Goal: Transaction & Acquisition: Obtain resource

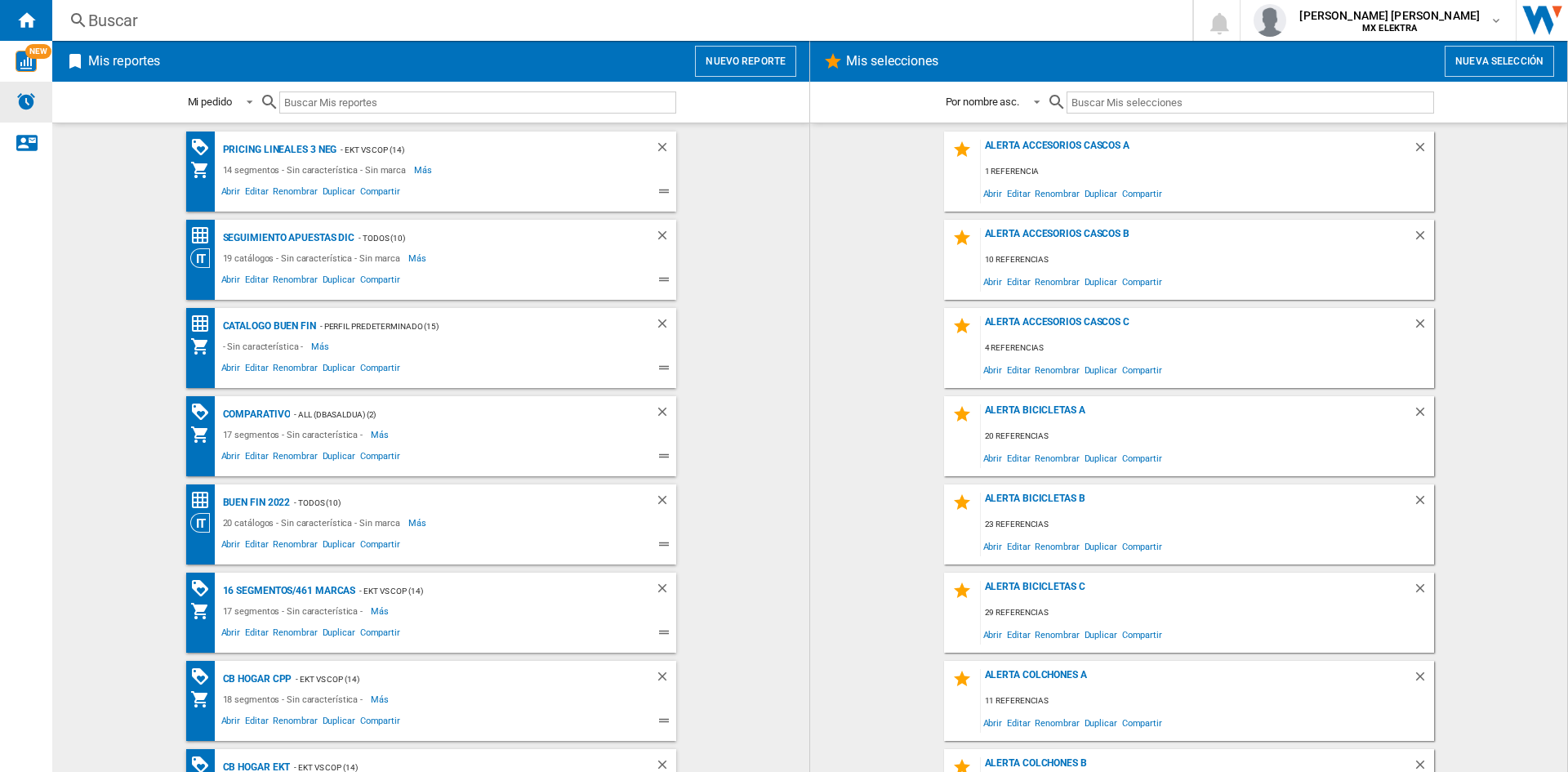
click at [26, 106] on img "Alertas" at bounding box center [26, 101] width 20 height 20
click at [289, 145] on div "Pricing lineales 3 neg" at bounding box center [278, 149] width 118 height 20
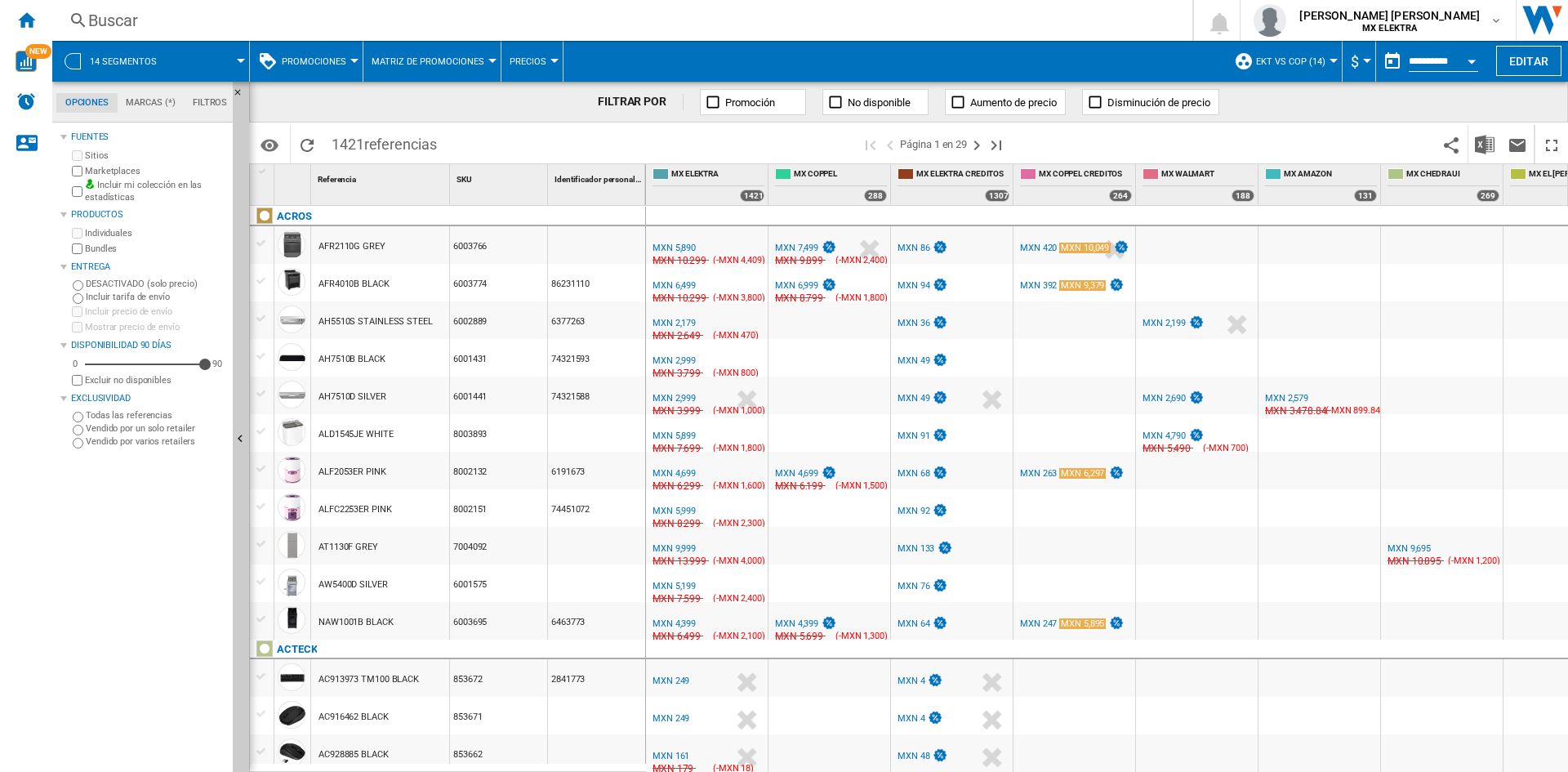
click at [225, 71] on span at bounding box center [209, 61] width 61 height 41
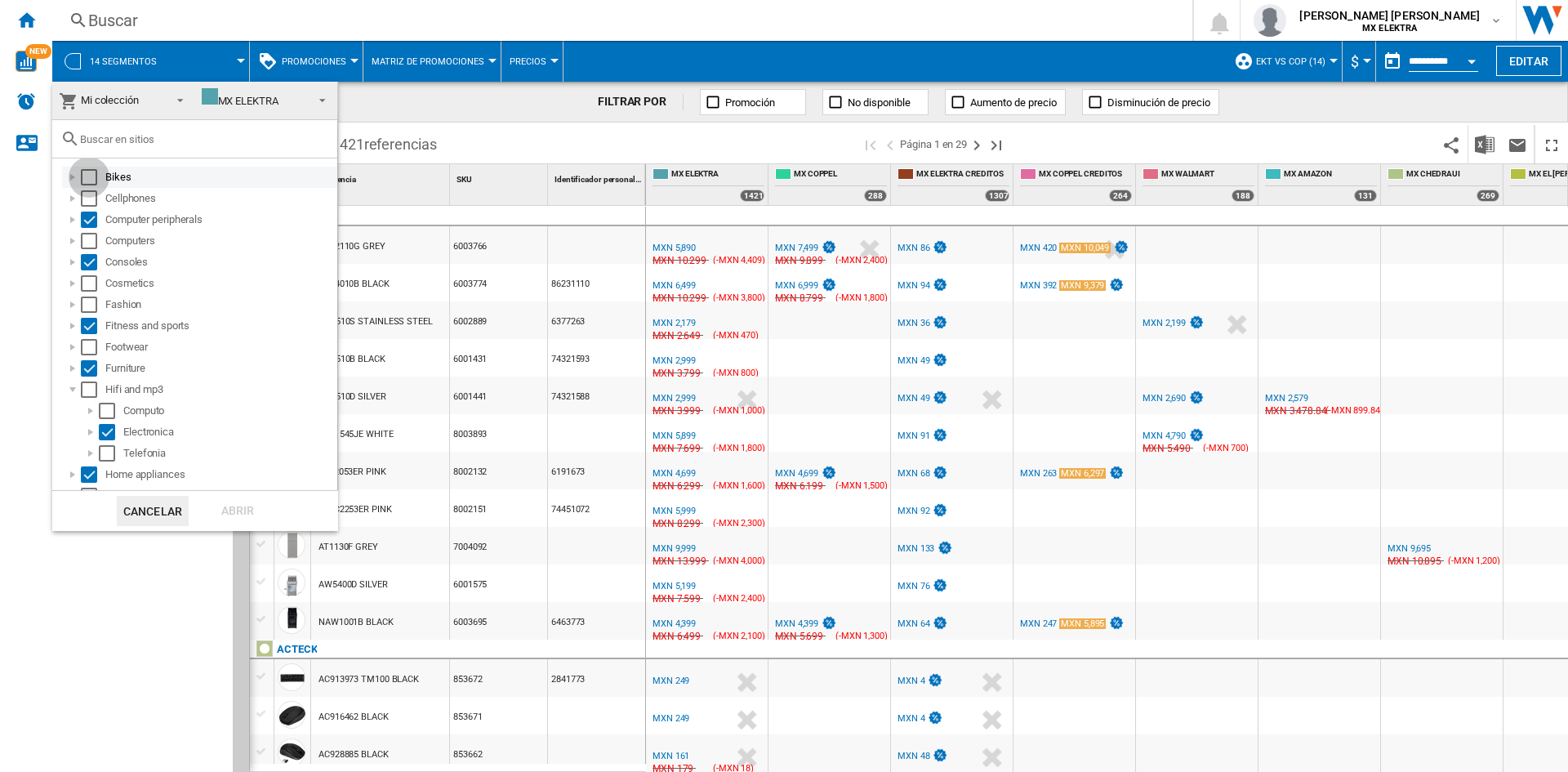
click at [83, 184] on div "Select" at bounding box center [89, 177] width 16 height 16
click at [87, 198] on div "Select" at bounding box center [89, 198] width 16 height 16
click at [89, 242] on div "Select" at bounding box center [89, 240] width 16 height 16
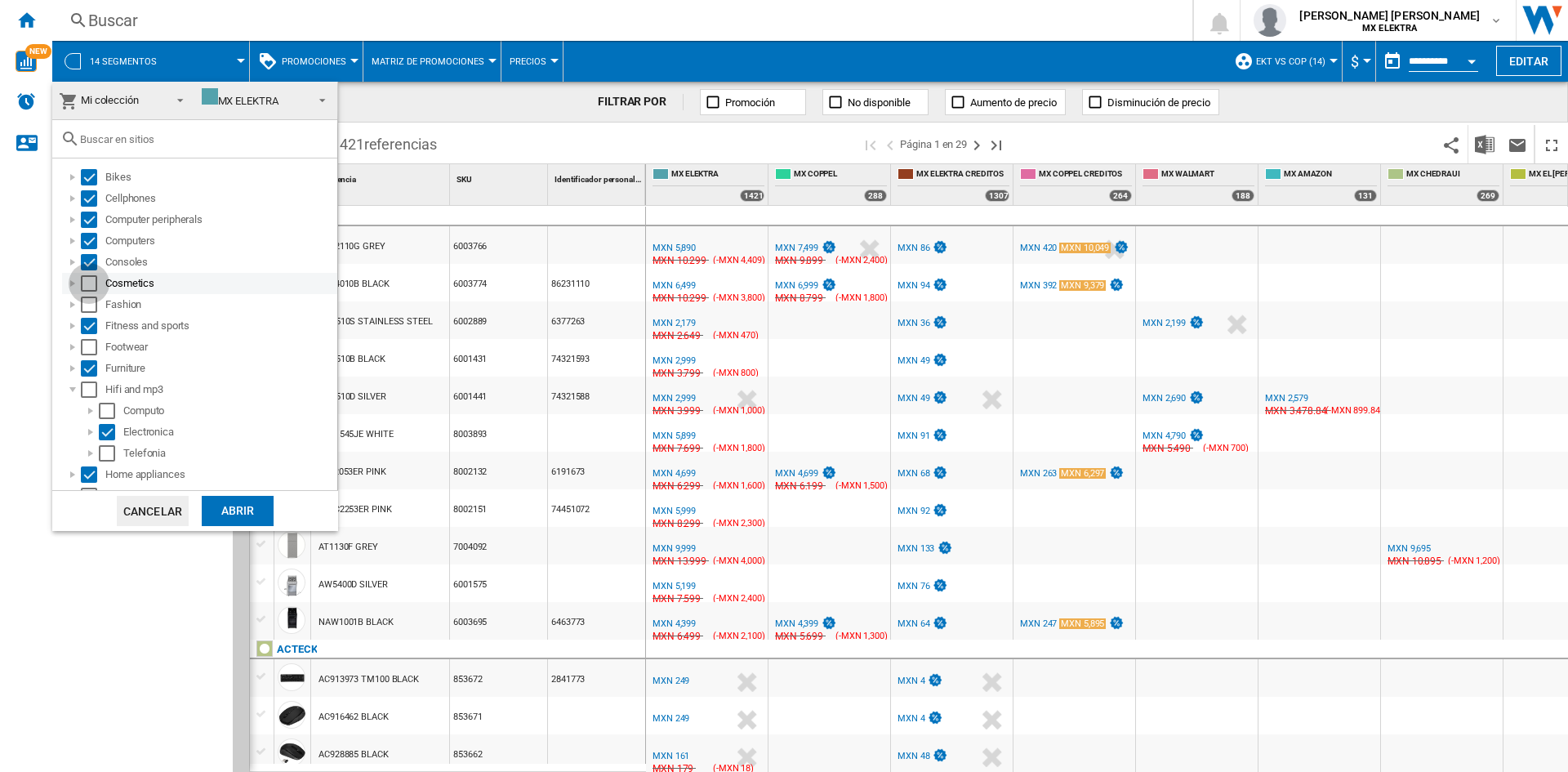
click at [92, 291] on div "Select" at bounding box center [89, 283] width 16 height 16
drag, startPoint x: 92, startPoint y: 306, endPoint x: 94, endPoint y: 353, distance: 47.0
click at [94, 353] on ol "Bikes Cellphones Computer peripherals Computers Consoles Cosmetics Fashion Fitn…" at bounding box center [199, 485] width 277 height 637
drag, startPoint x: 94, startPoint y: 353, endPoint x: 94, endPoint y: 390, distance: 37.0
click at [94, 390] on ol "Bikes Cellphones Computer peripherals Computers Consoles Cosmetics Fashion Fitn…" at bounding box center [199, 485] width 277 height 637
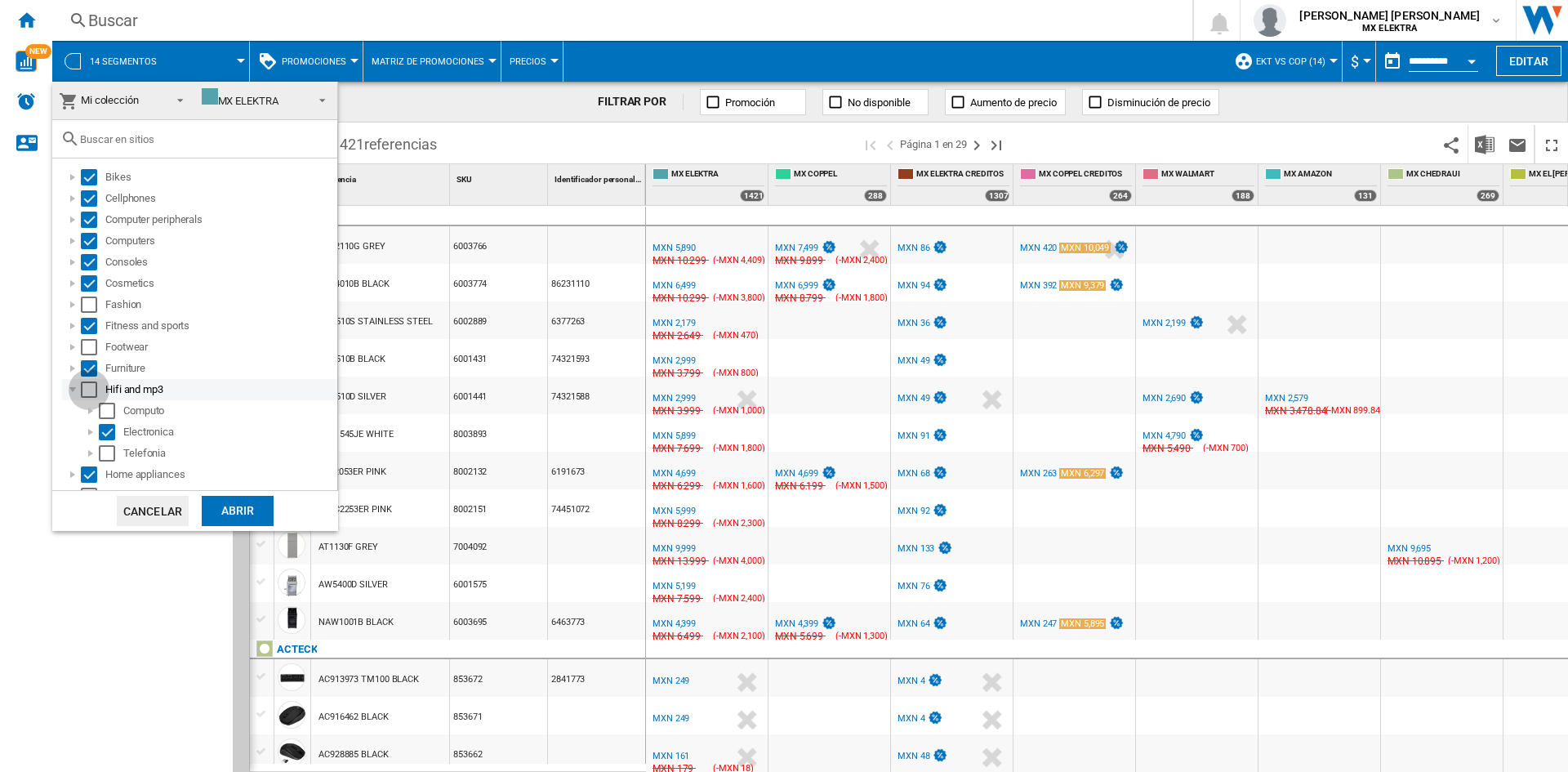
click at [93, 390] on div "Select" at bounding box center [89, 390] width 16 height 16
click at [95, 308] on div "Select" at bounding box center [89, 304] width 16 height 16
drag, startPoint x: 92, startPoint y: 343, endPoint x: 156, endPoint y: 393, distance: 81.2
click at [156, 393] on ol "Bikes Cellphones Computer peripherals Computers Consoles Cosmetics Fashion Fitn…" at bounding box center [199, 485] width 277 height 637
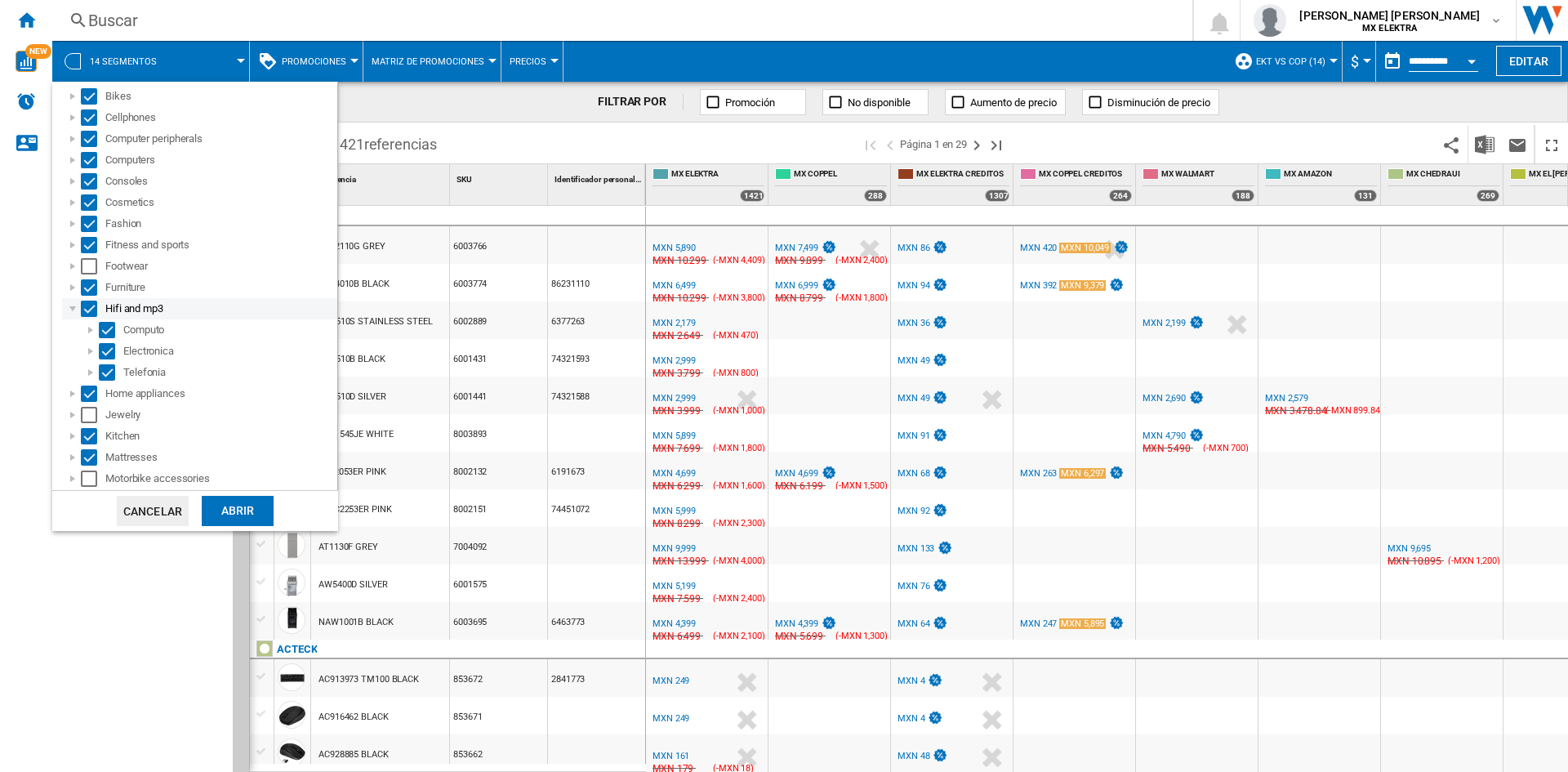
scroll to position [82, 0]
click at [94, 263] on div "Select" at bounding box center [89, 265] width 16 height 16
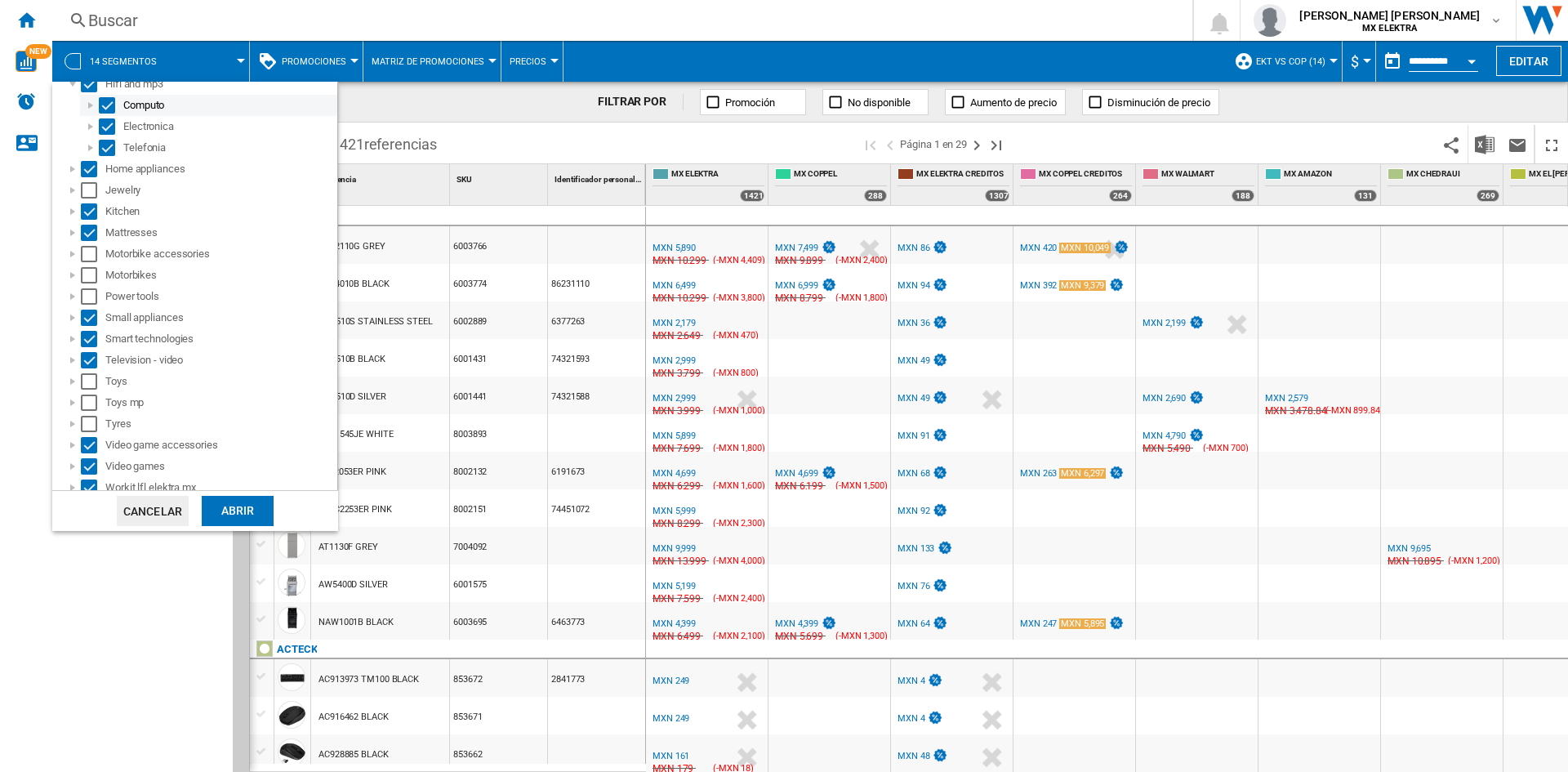
scroll to position [313, 0]
click at [87, 184] on div "Select" at bounding box center [89, 182] width 16 height 16
click at [94, 247] on div "Select" at bounding box center [89, 246] width 16 height 16
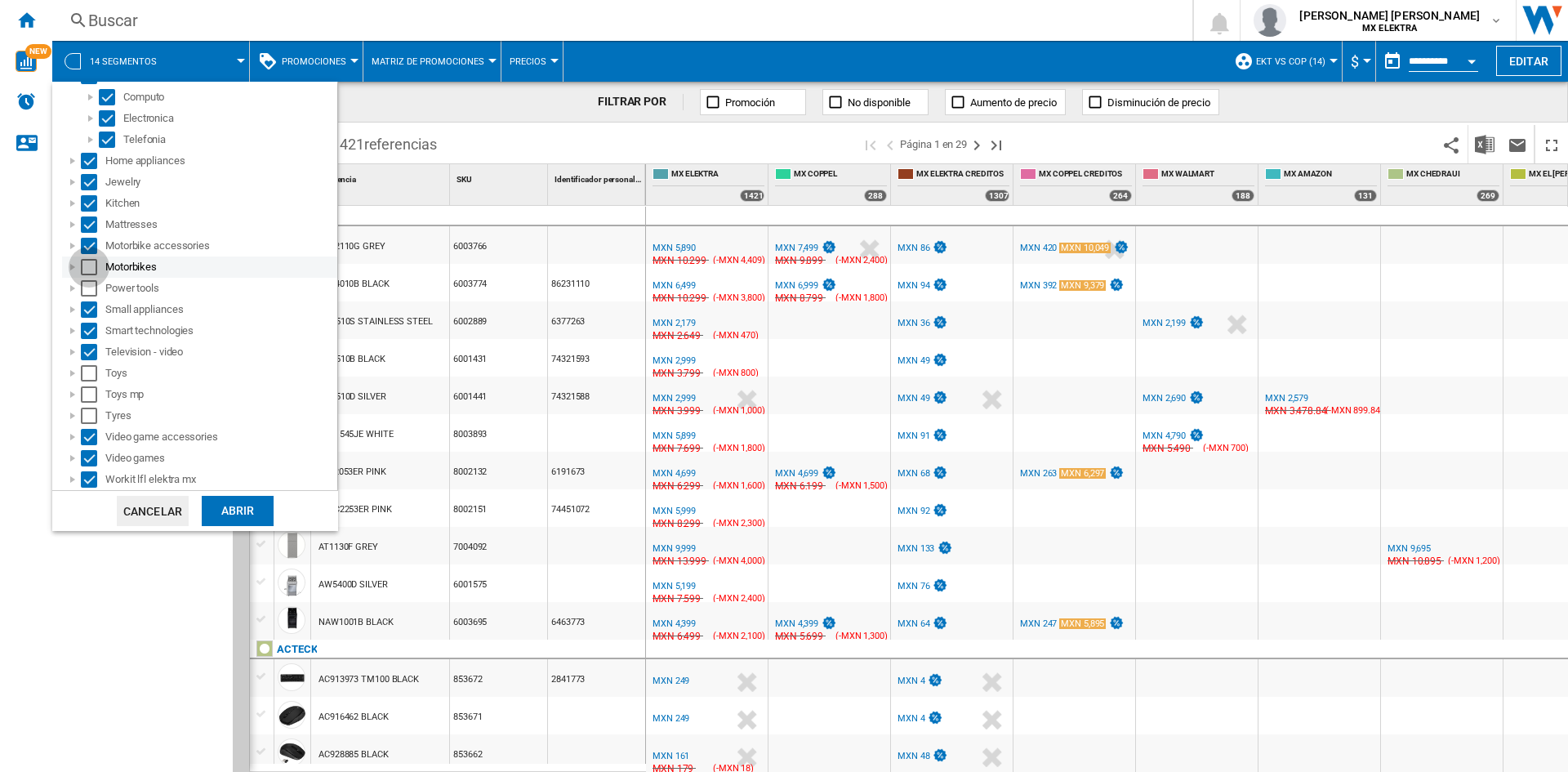
click at [94, 261] on div "Select" at bounding box center [89, 267] width 16 height 16
click at [91, 292] on div "Select" at bounding box center [89, 288] width 16 height 16
click at [90, 369] on div "Select" at bounding box center [89, 373] width 16 height 16
click at [89, 394] on div "Select" at bounding box center [89, 394] width 16 height 16
click at [89, 412] on div "Select" at bounding box center [89, 415] width 16 height 16
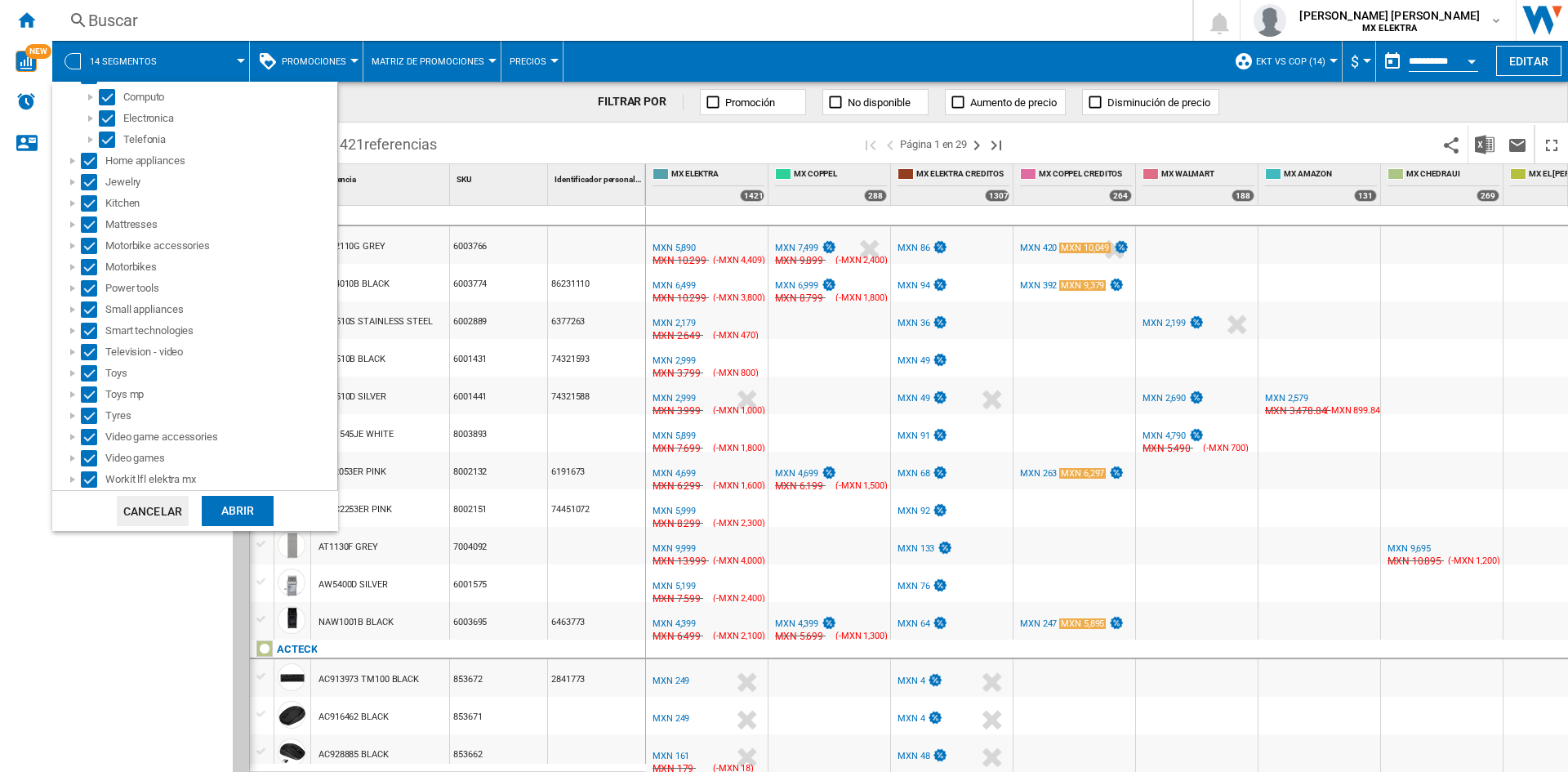
click at [217, 504] on div "Abrir" at bounding box center [237, 511] width 72 height 30
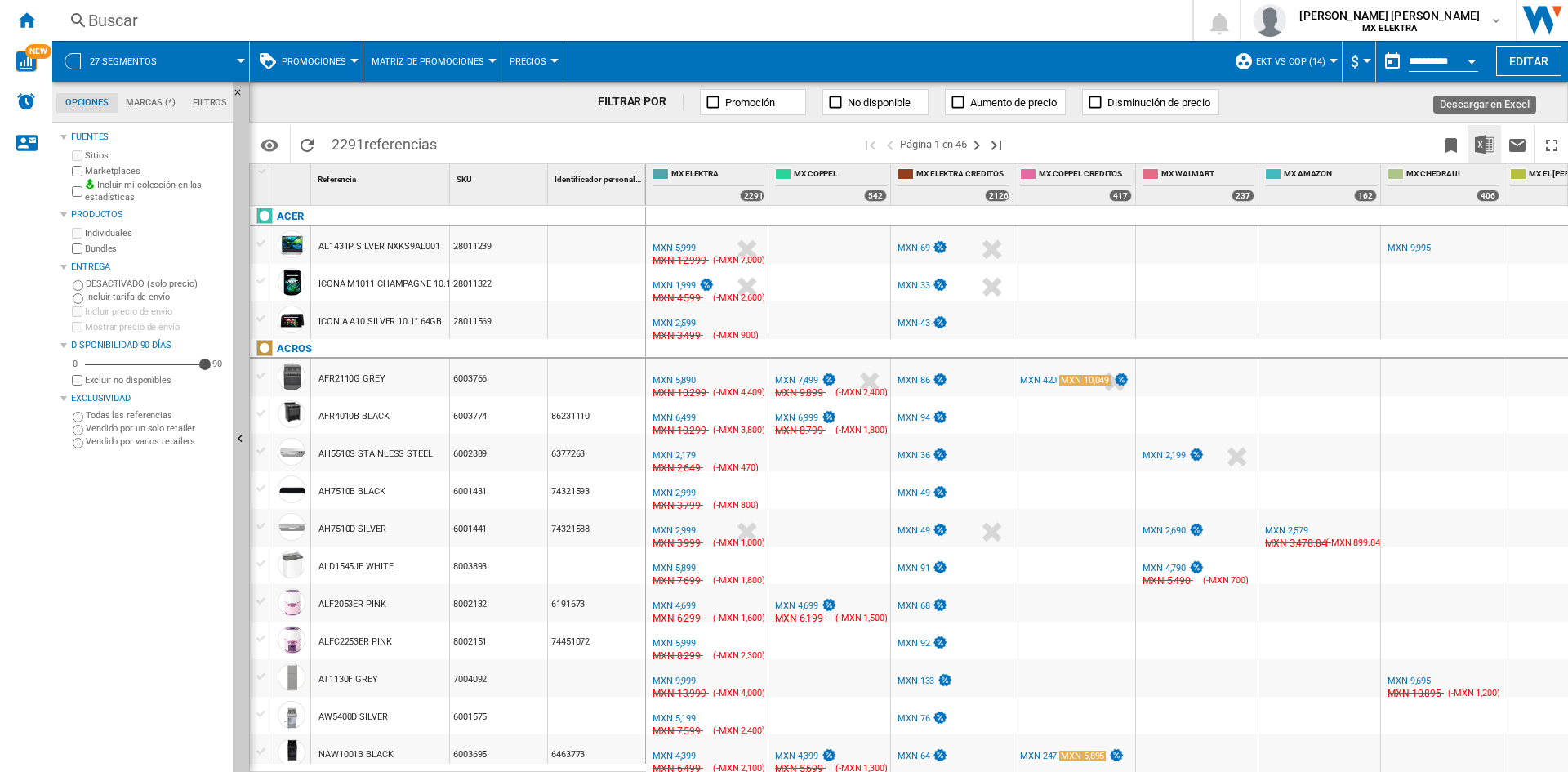
click at [1484, 136] on img "Descargar en Excel" at bounding box center [1485, 145] width 20 height 20
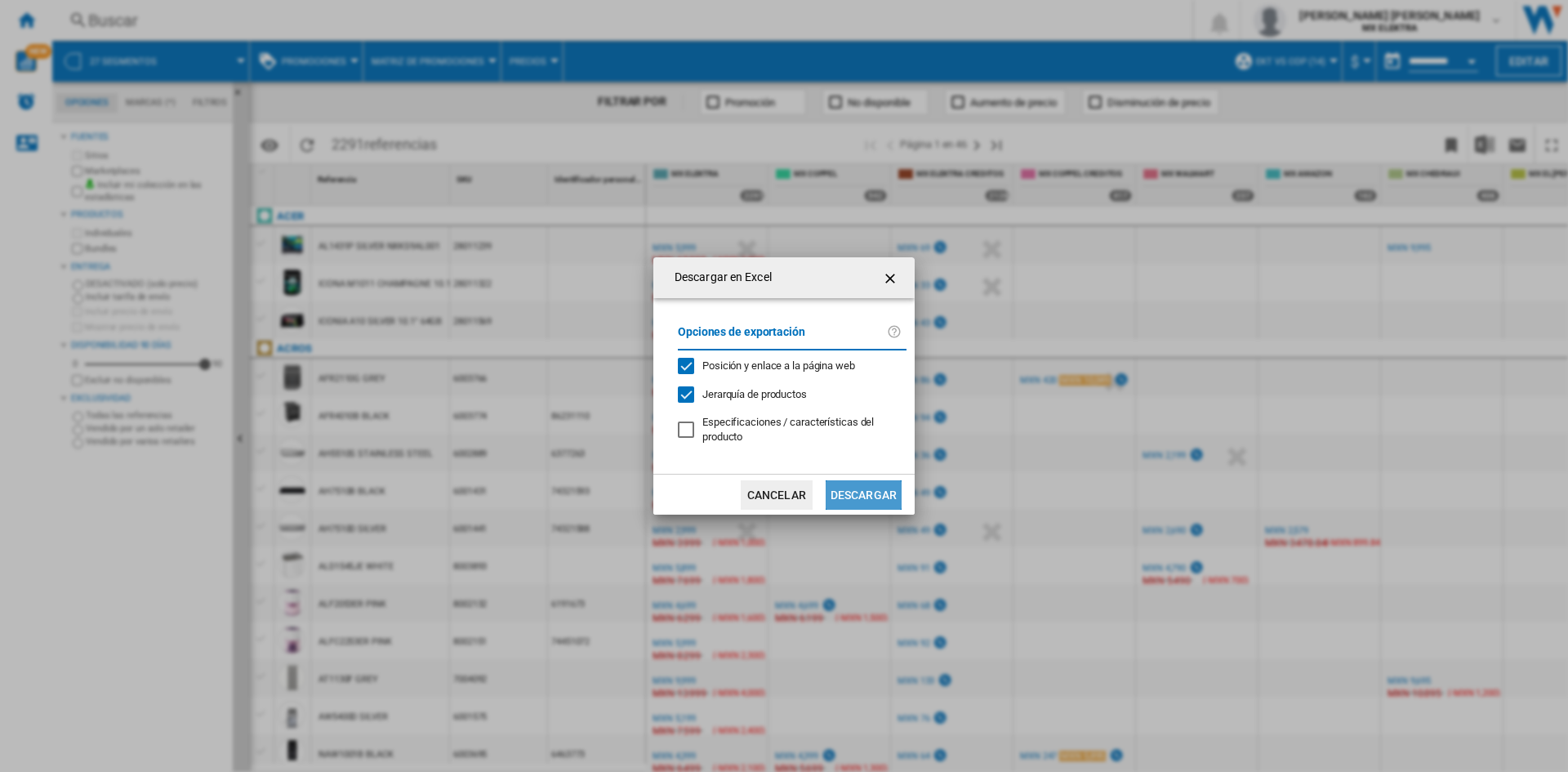
click at [876, 496] on button "Descargar" at bounding box center [863, 494] width 76 height 29
